Goal: Task Accomplishment & Management: Manage account settings

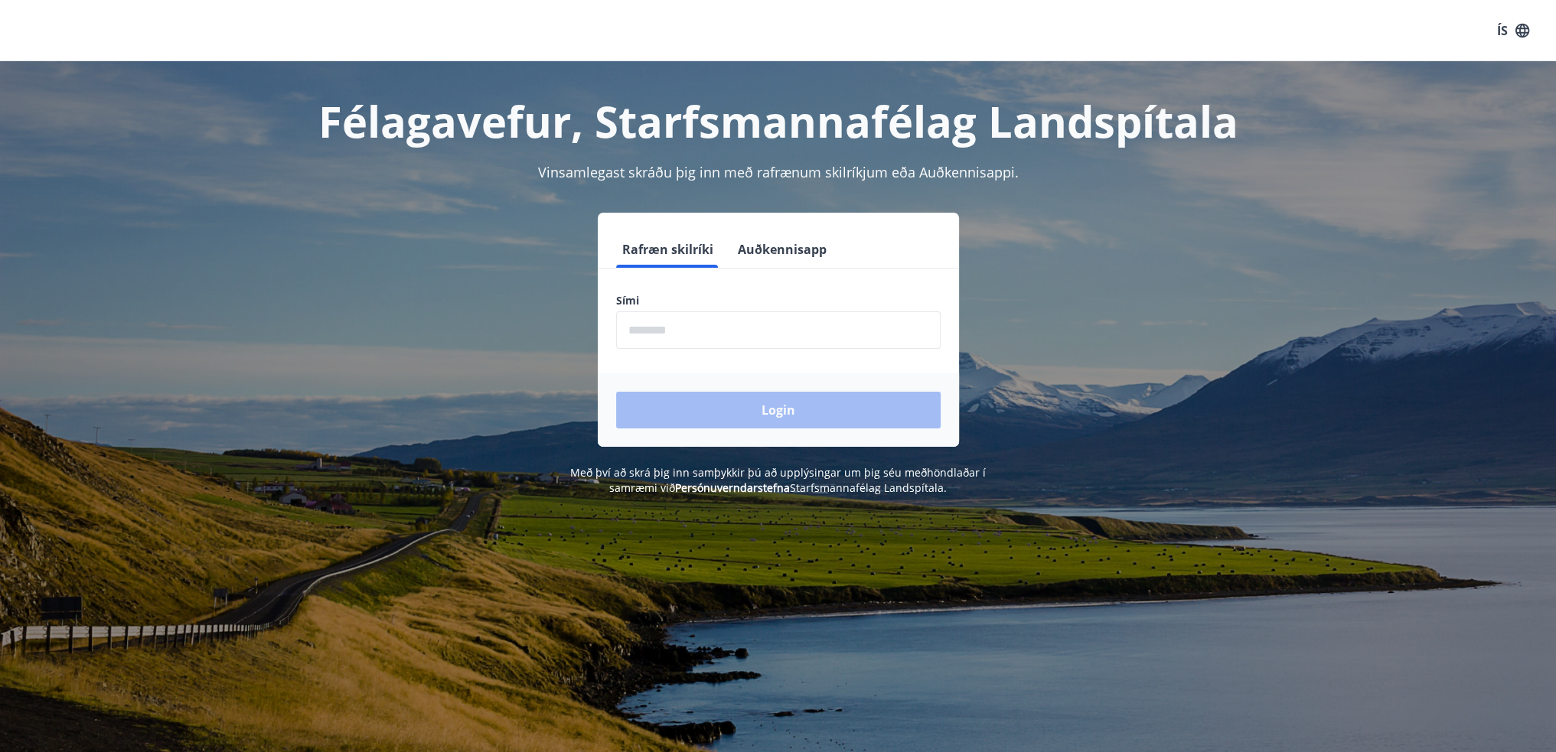
click at [698, 340] on input "phone" at bounding box center [778, 331] width 325 height 38
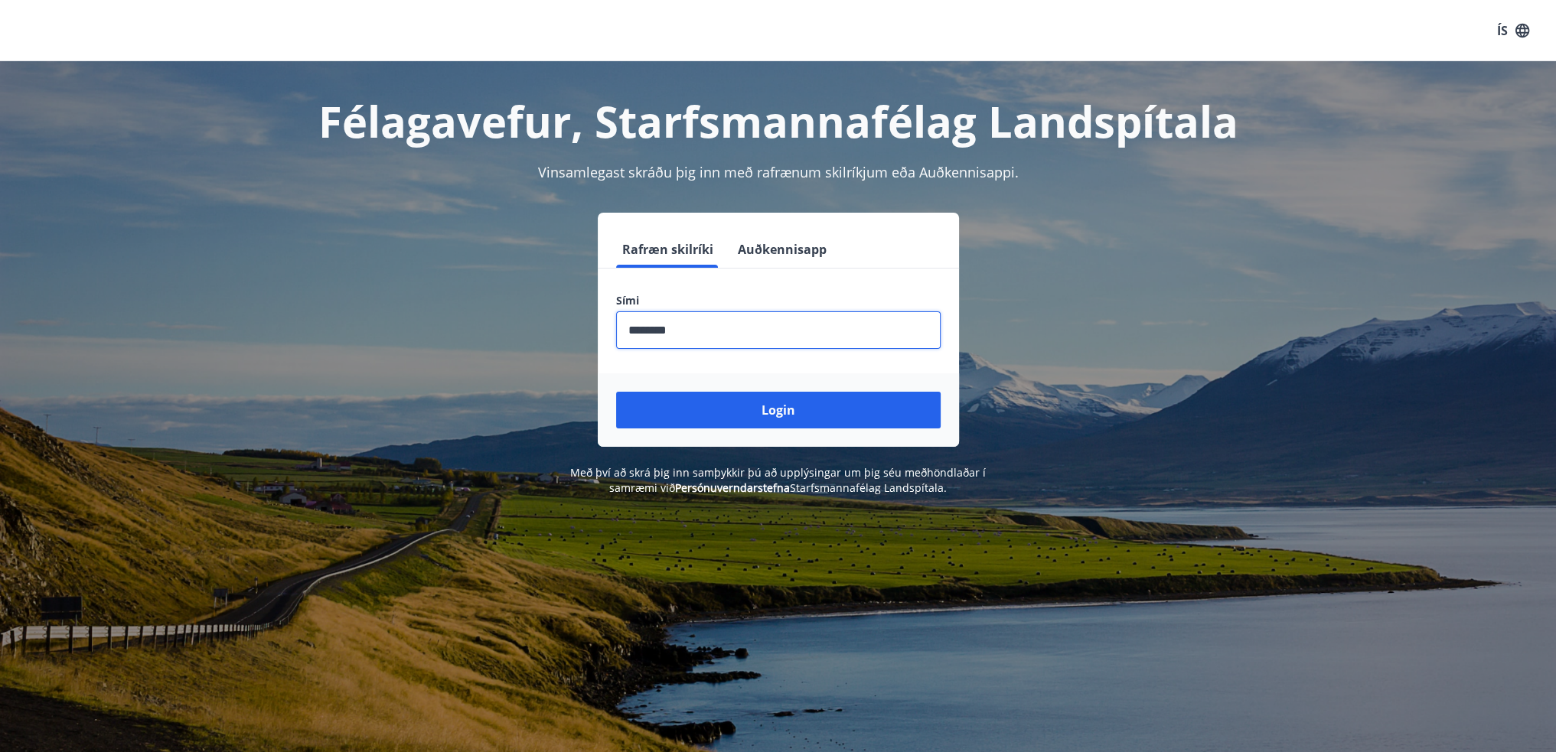
type input "********"
click at [616, 392] on button "Login" at bounding box center [778, 410] width 325 height 37
